Goal: Use online tool/utility

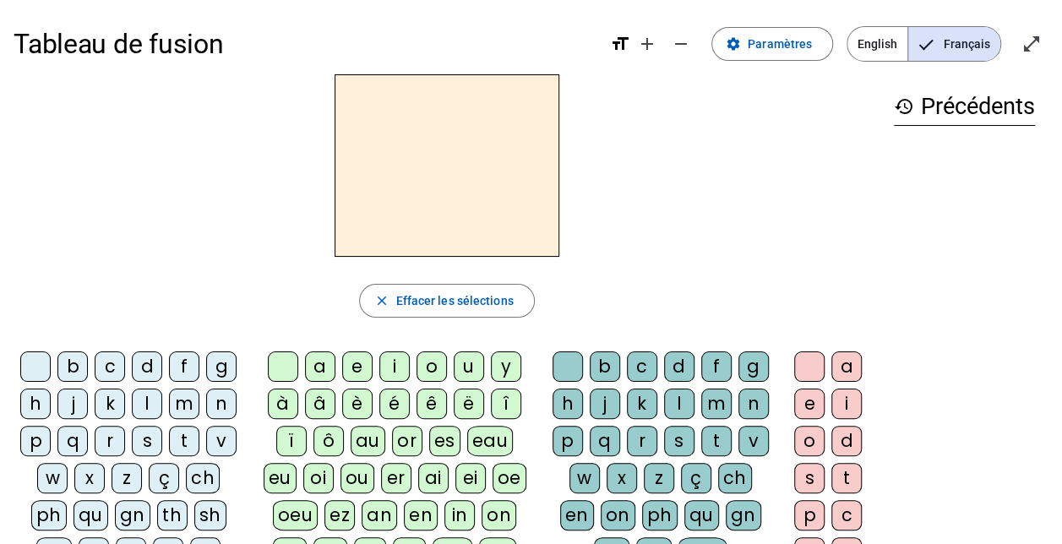
click at [177, 441] on div "t" at bounding box center [184, 441] width 30 height 30
click at [461, 365] on div "u" at bounding box center [469, 366] width 30 height 30
click at [146, 364] on div "d" at bounding box center [147, 366] width 30 height 30
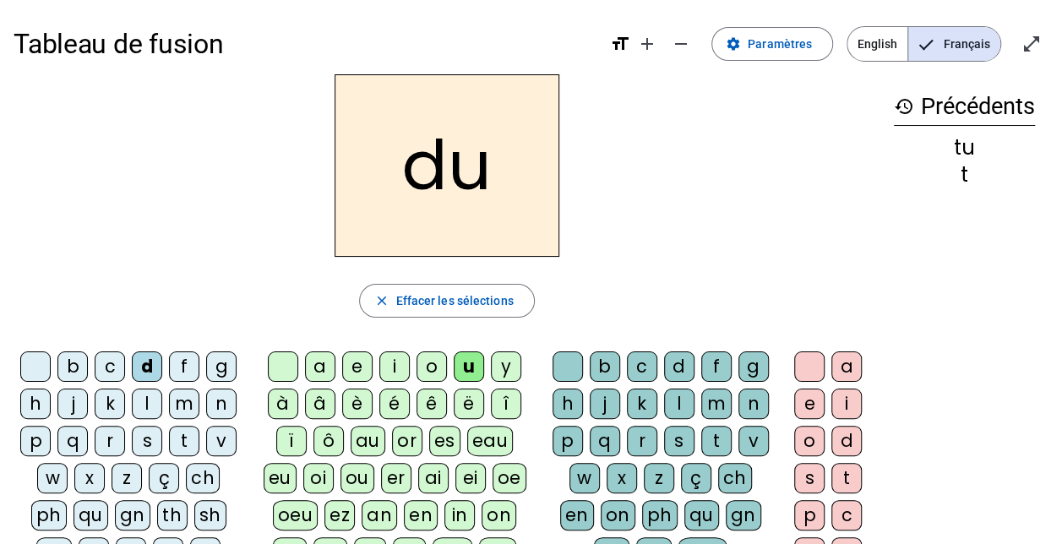
click at [191, 437] on div "t" at bounding box center [184, 441] width 30 height 30
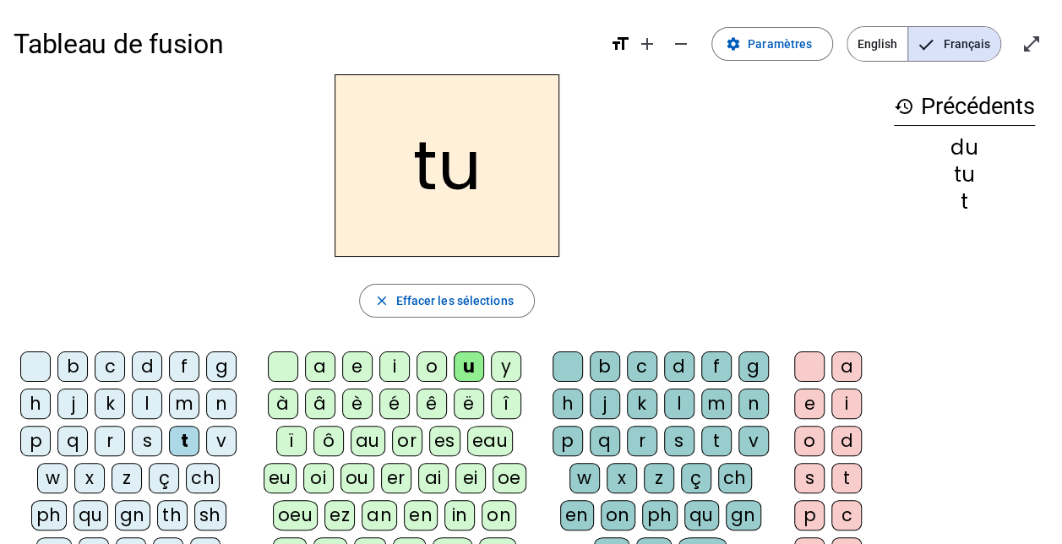
click at [323, 349] on div "a e i o u y à â è é ê ë [PERSON_NAME] ô au or es eau eu oi ou er ai ei oe oeu e…" at bounding box center [398, 519] width 294 height 348
click at [323, 363] on div "a" at bounding box center [320, 366] width 30 height 30
click at [354, 370] on div "e" at bounding box center [357, 366] width 30 height 30
click at [140, 362] on div "d" at bounding box center [147, 366] width 30 height 30
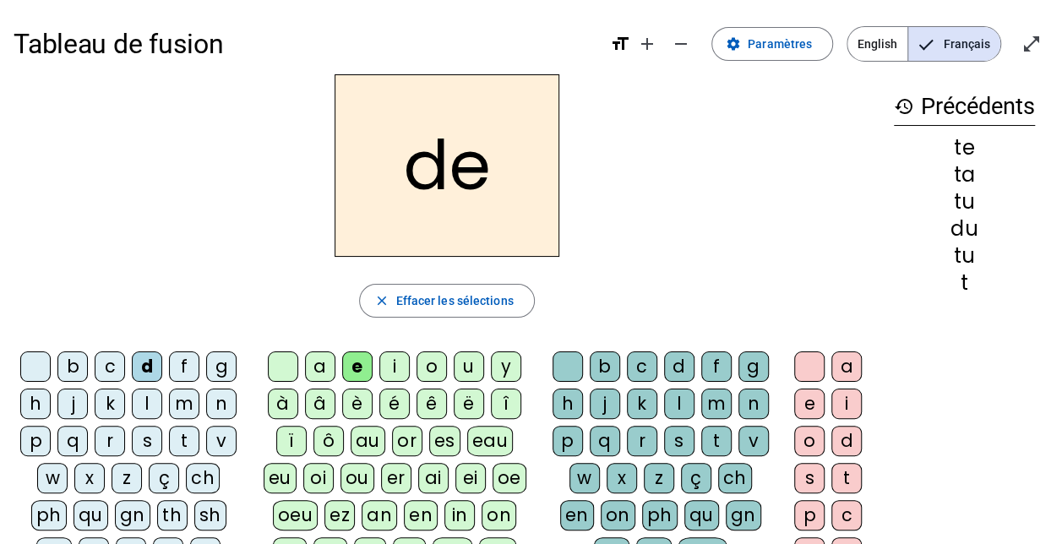
click at [75, 403] on div "j" at bounding box center [72, 404] width 30 height 30
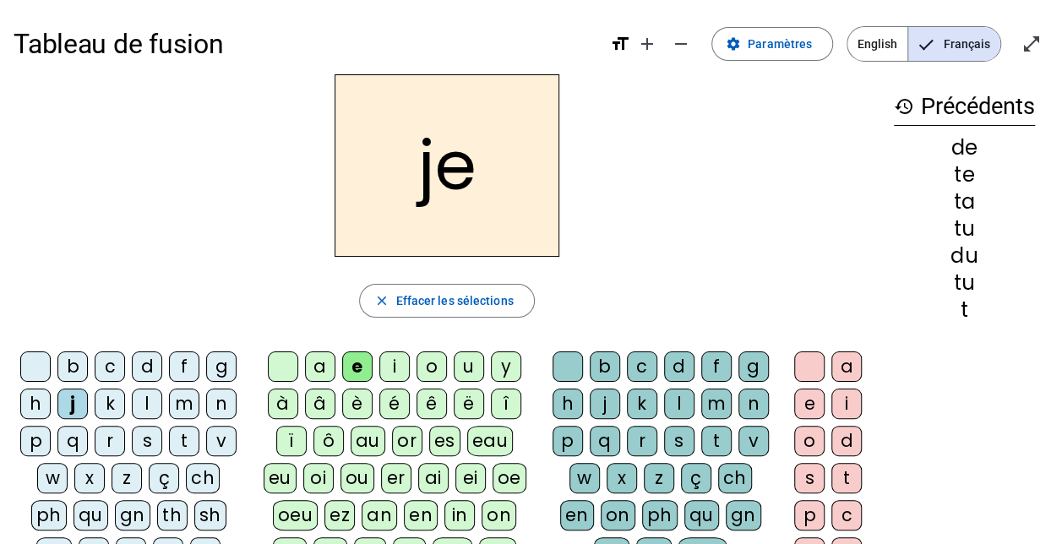
click at [184, 392] on div "m" at bounding box center [184, 404] width 30 height 30
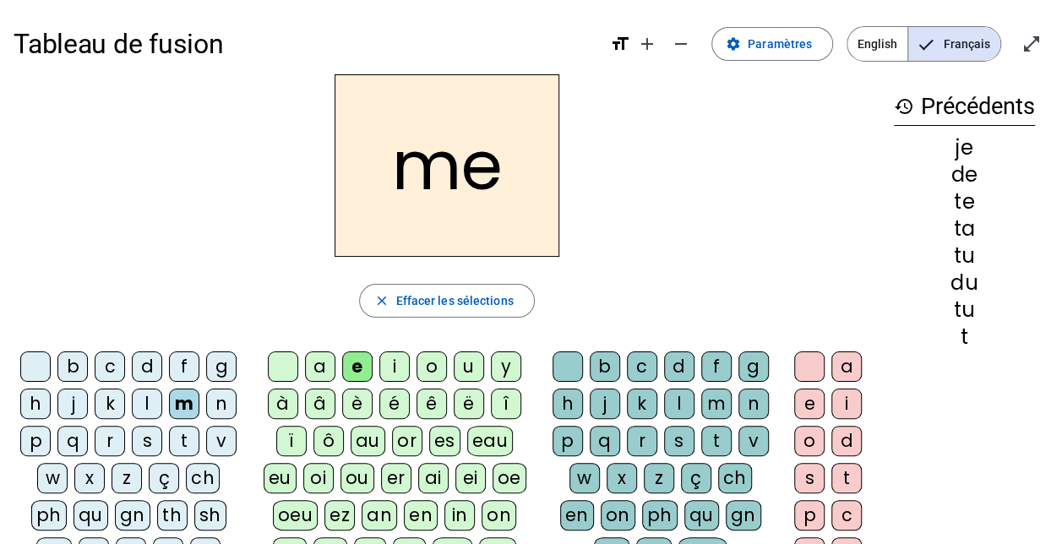
click at [330, 368] on div "a" at bounding box center [320, 366] width 30 height 30
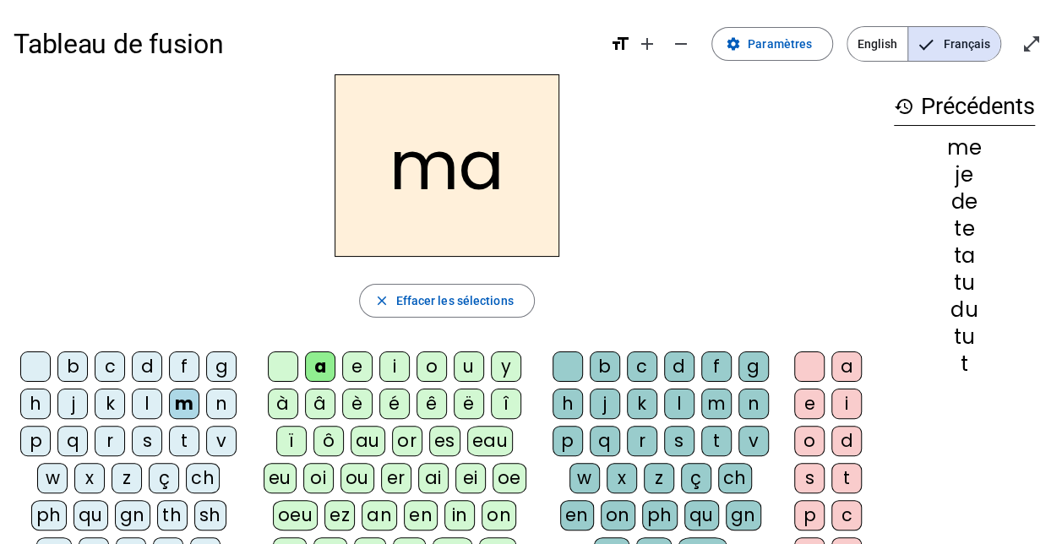
click at [679, 407] on div "l" at bounding box center [679, 404] width 30 height 30
